Goal: Task Accomplishment & Management: Manage account settings

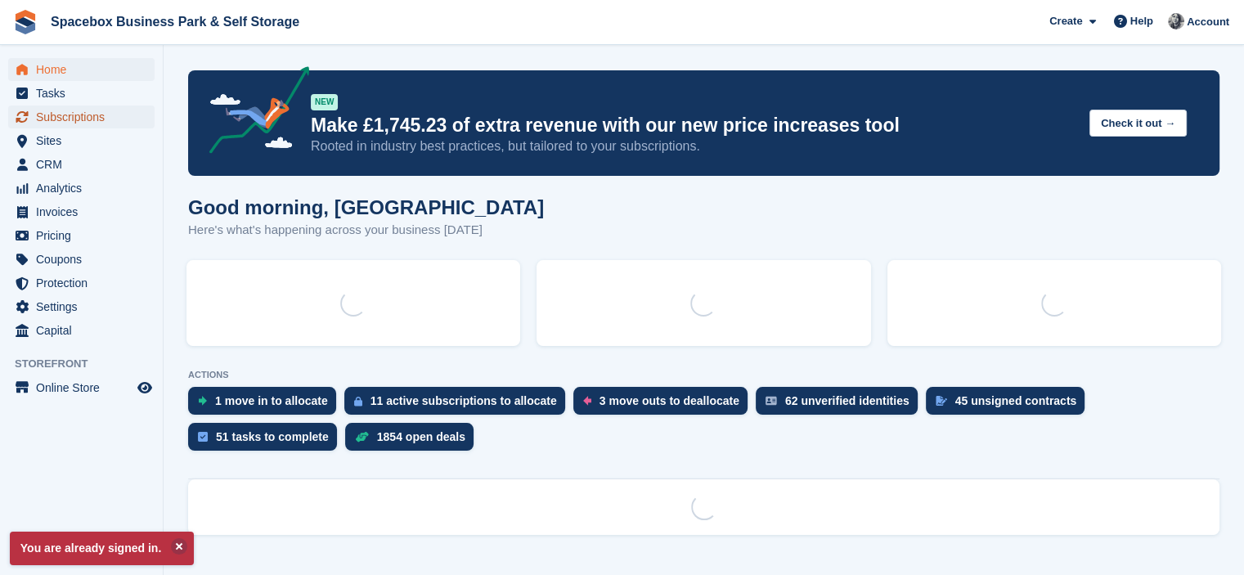
click at [68, 111] on span "Subscriptions" at bounding box center [85, 117] width 98 height 23
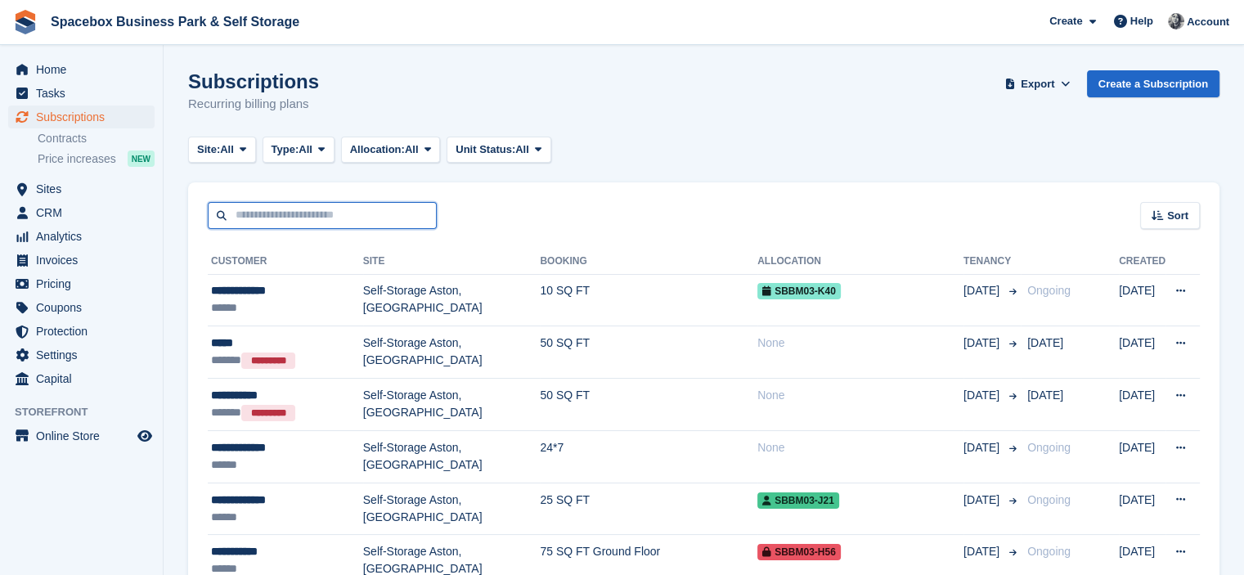
drag, startPoint x: 0, startPoint y: 0, endPoint x: 273, endPoint y: 217, distance: 348.8
click at [273, 217] on input "text" at bounding box center [322, 215] width 229 height 27
type input "****"
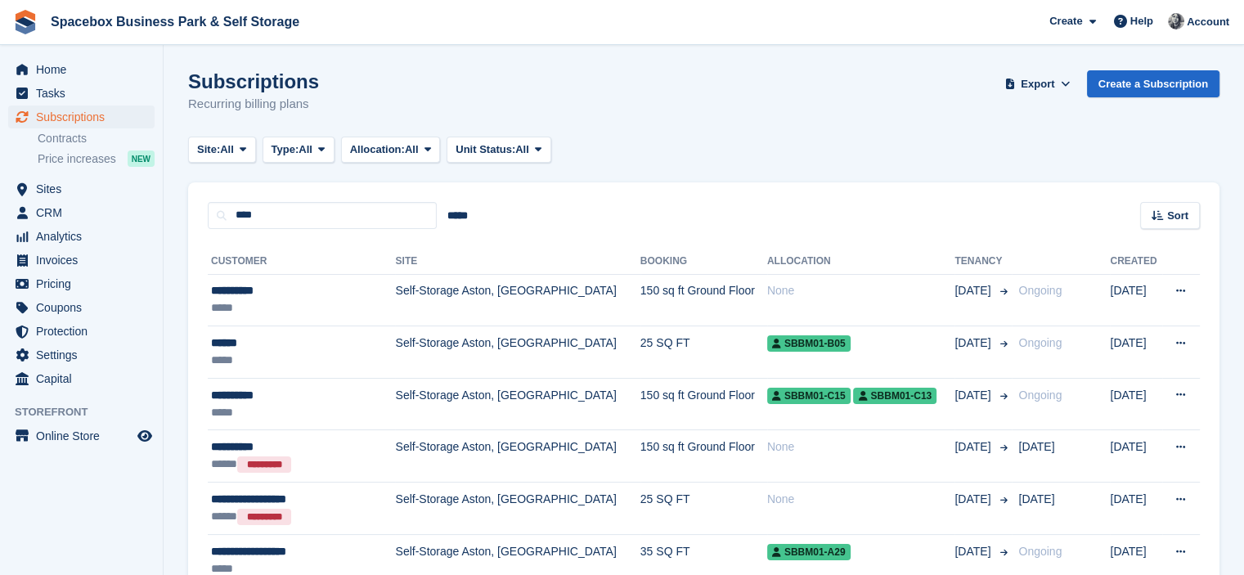
click at [428, 62] on section "Subscriptions Recurring billing plans Export Export Subscriptions Export a CSV …" at bounding box center [704, 439] width 1081 height 878
click at [65, 74] on span "Home" at bounding box center [85, 69] width 98 height 23
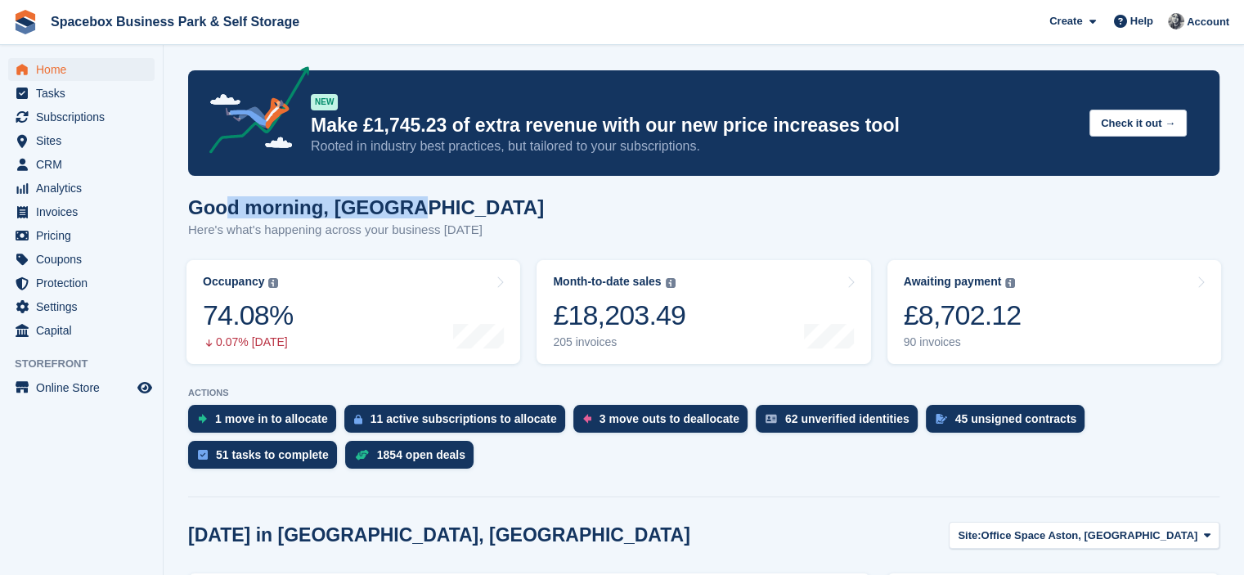
drag, startPoint x: 416, startPoint y: 204, endPoint x: 221, endPoint y: 212, distance: 195.7
click at [221, 212] on h1 "Good morning, [GEOGRAPHIC_DATA]" at bounding box center [366, 207] width 356 height 22
